Goal: Connect with others: Connect with others

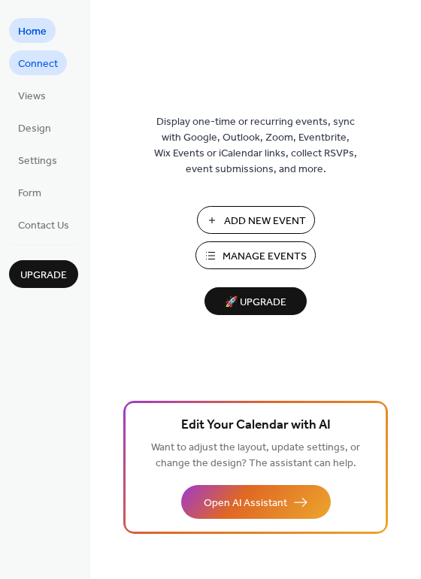
click at [37, 60] on span "Connect" at bounding box center [38, 64] width 40 height 16
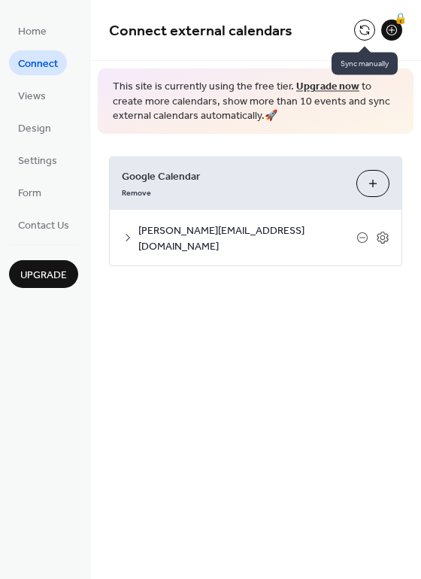
click at [366, 38] on button at bounding box center [364, 30] width 21 height 21
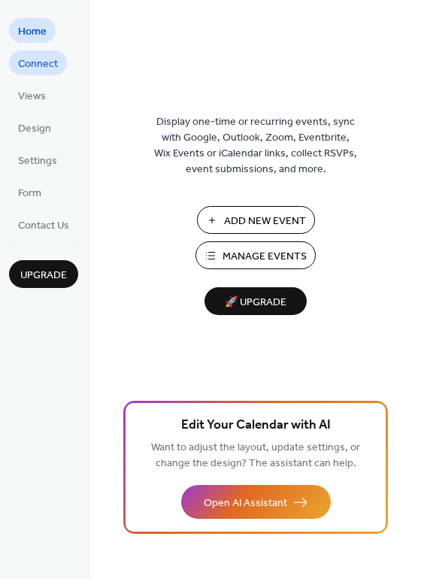
click at [37, 68] on span "Connect" at bounding box center [38, 64] width 40 height 16
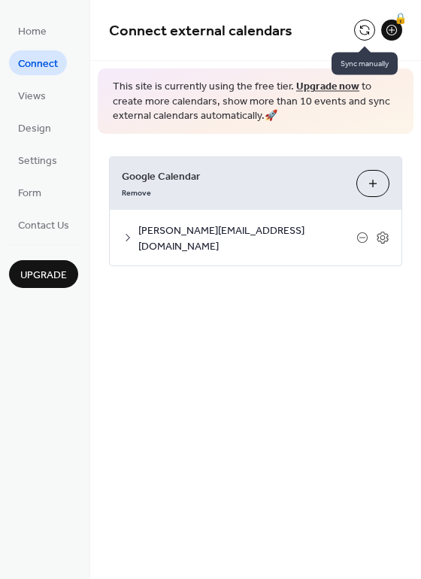
click at [363, 28] on button at bounding box center [364, 30] width 21 height 21
click at [362, 35] on button at bounding box center [364, 30] width 21 height 21
click at [365, 29] on button at bounding box center [364, 30] width 21 height 21
click at [358, 30] on button at bounding box center [364, 30] width 21 height 21
click at [371, 29] on button at bounding box center [364, 30] width 21 height 21
